Goal: Browse casually

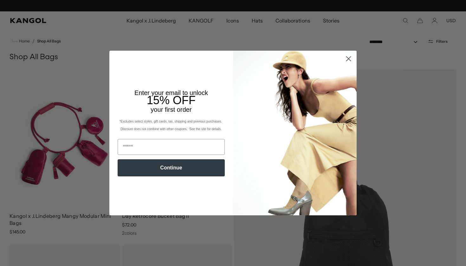
click at [344, 60] on circle "Close dialog" at bounding box center [348, 59] width 10 height 10
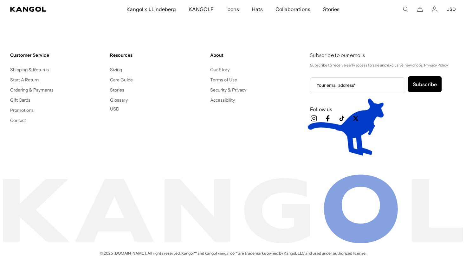
scroll to position [883, 0]
